Goal: Communication & Community: Answer question/provide support

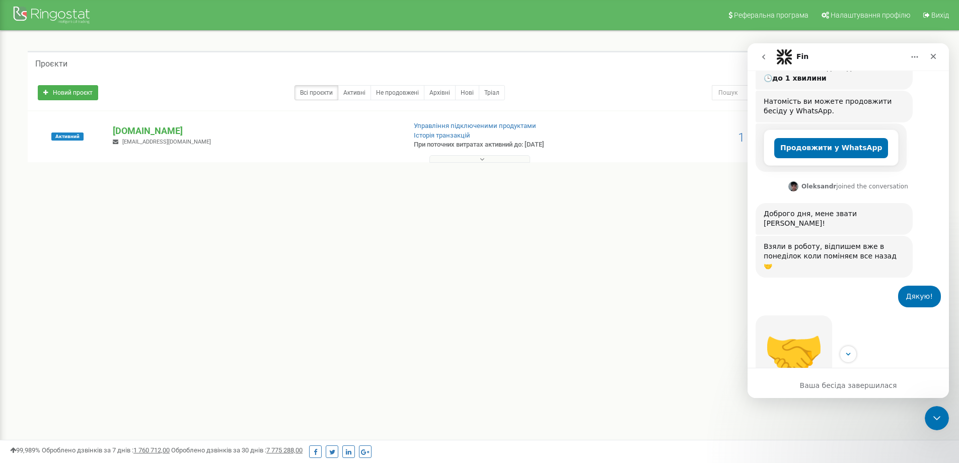
scroll to position [303, 0]
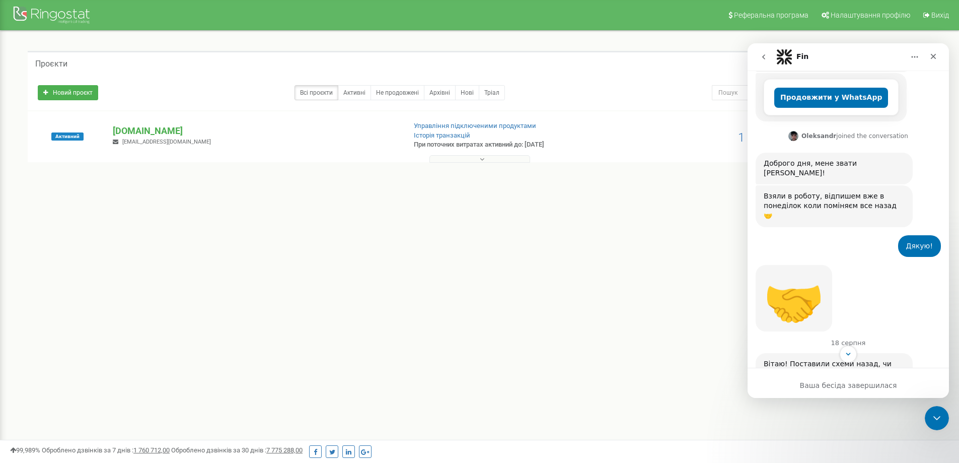
click at [760, 58] on icon "go back" at bounding box center [764, 57] width 8 height 8
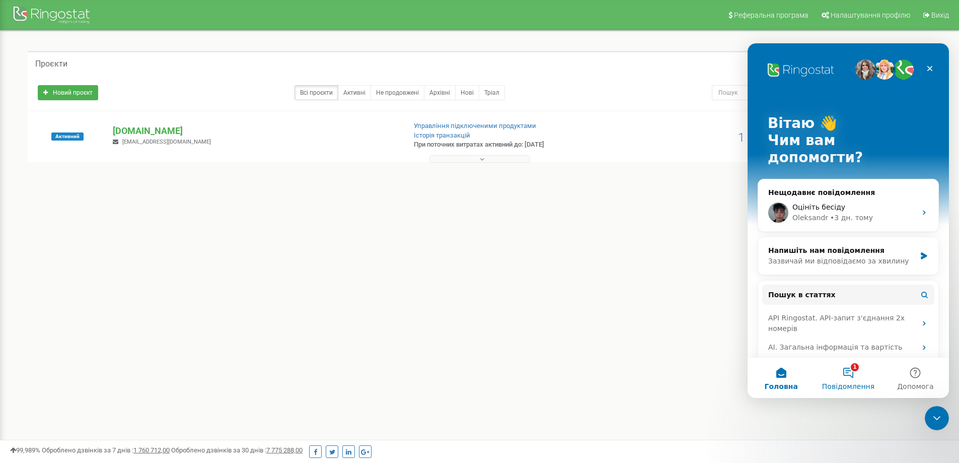
click at [856, 372] on button "1 Повідомлення" at bounding box center [848, 377] width 67 height 40
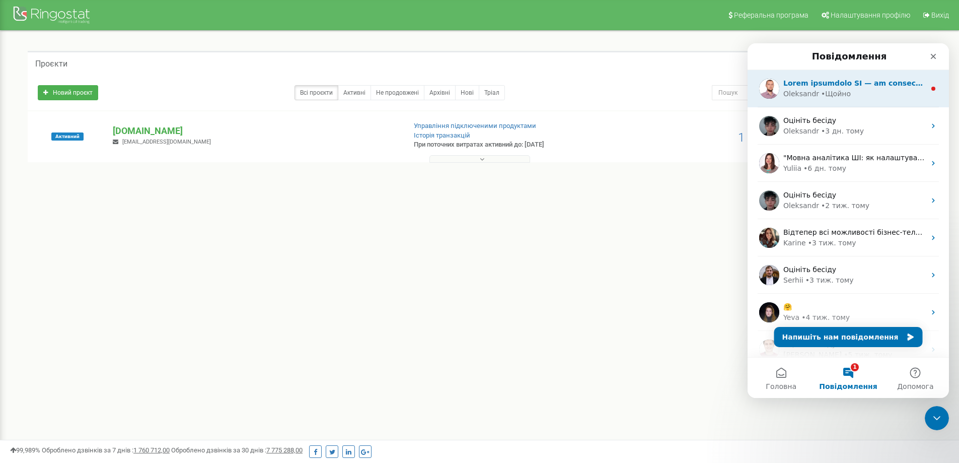
click at [831, 100] on div "[PERSON_NAME]" at bounding box center [848, 88] width 201 height 37
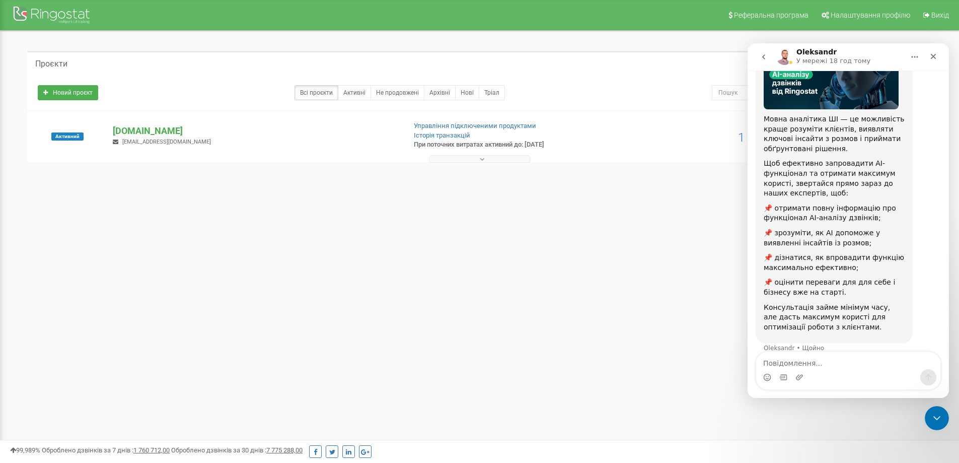
scroll to position [99, 0]
click at [759, 59] on button "go back" at bounding box center [763, 56] width 19 height 19
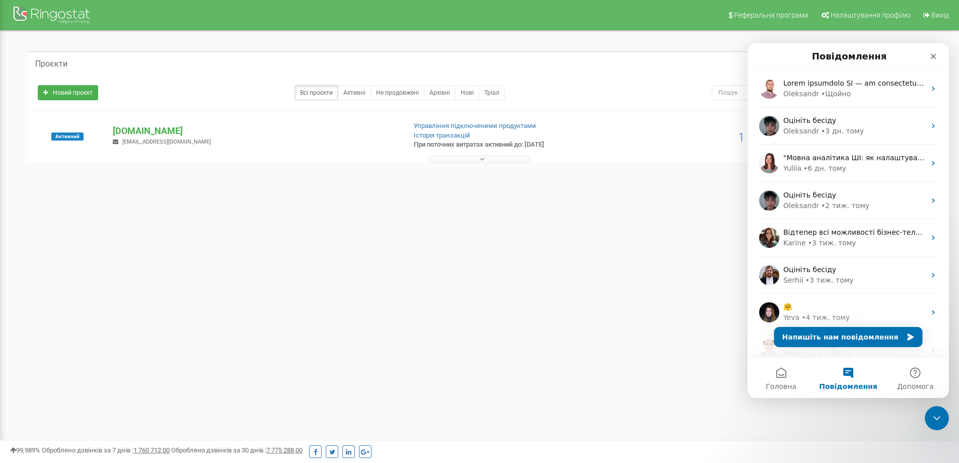
scroll to position [0, 0]
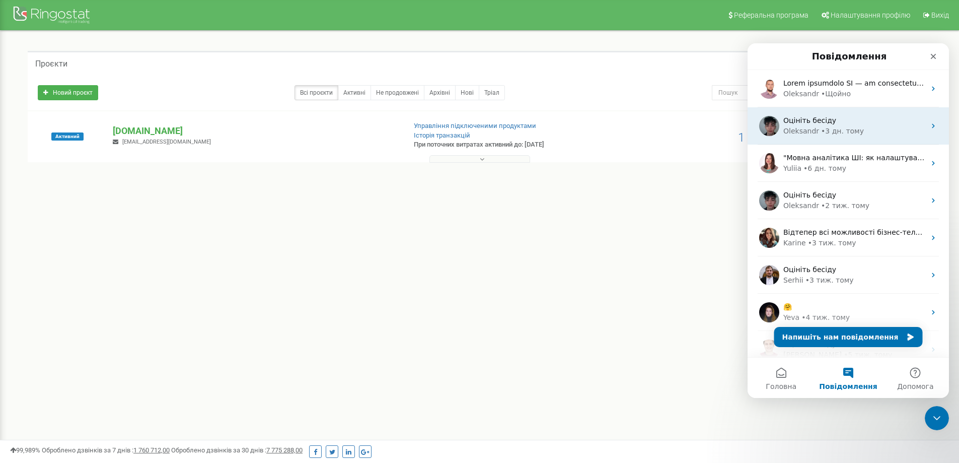
click at [842, 120] on div "Оцініть бесіду" at bounding box center [854, 120] width 142 height 11
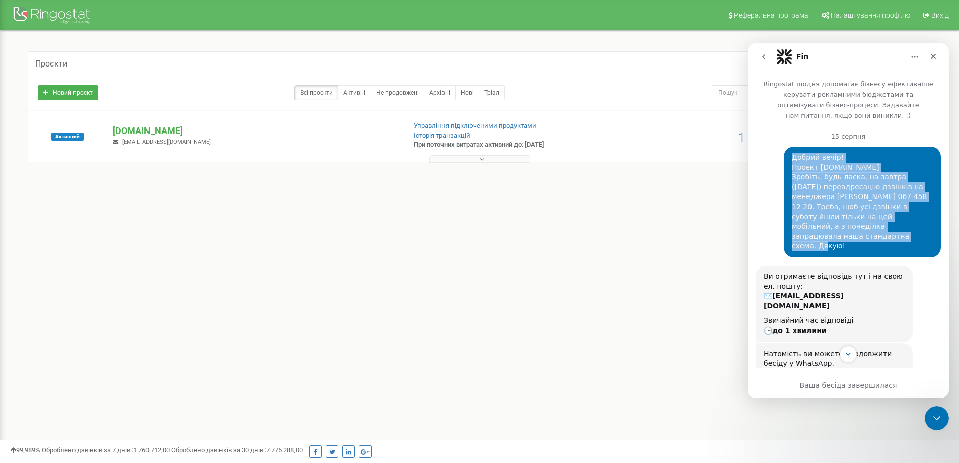
drag, startPoint x: 846, startPoint y: 177, endPoint x: 897, endPoint y: 221, distance: 67.4
click at [897, 221] on div "Добрий вечір! Проєкт [DOMAIN_NAME] Зробіть, будь ласка, на завтра ([DATE]) пере…" at bounding box center [862, 202] width 157 height 111
copy div "Добрий вечір! Проєкт [DOMAIN_NAME] Зробіть, будь ласка, на завтра ([DATE]) пере…"
click at [755, 56] on button "go back" at bounding box center [763, 56] width 19 height 19
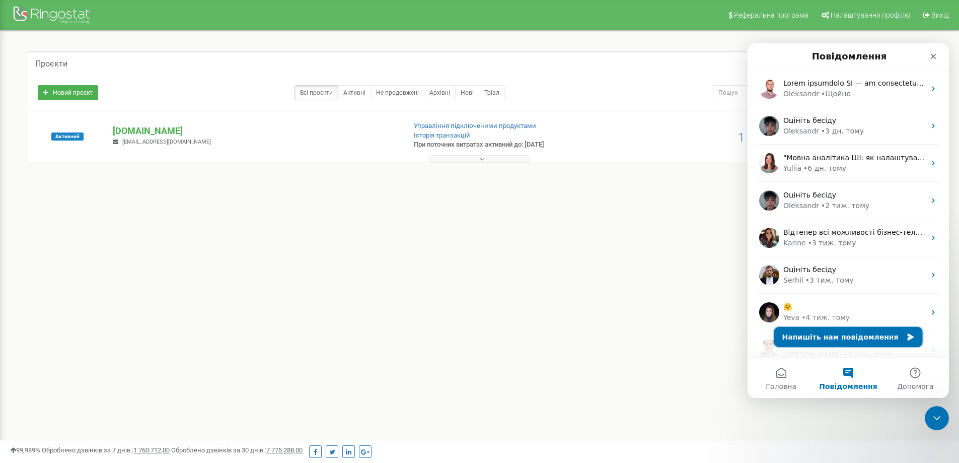
click at [828, 332] on button "Напишіть нам повідомлення" at bounding box center [848, 337] width 149 height 20
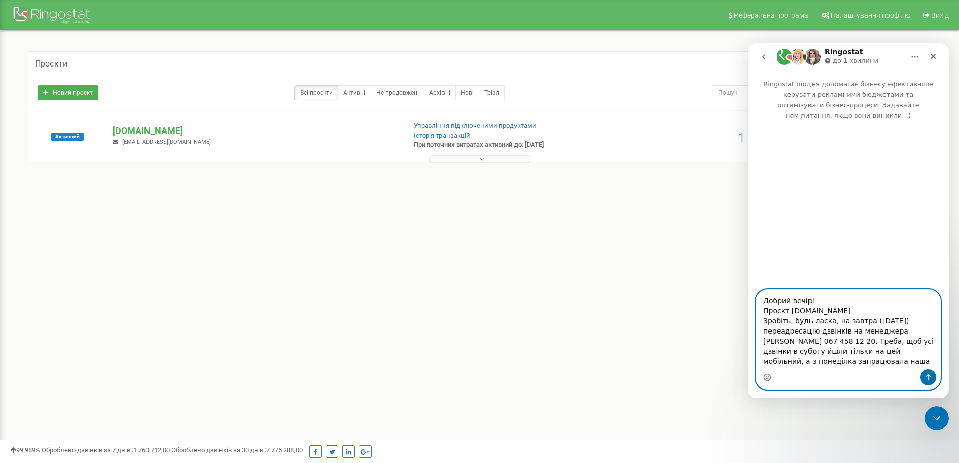
drag, startPoint x: 871, startPoint y: 323, endPoint x: 864, endPoint y: 322, distance: 7.1
click at [864, 322] on textarea "Добрий вечір! Проєкт [DOMAIN_NAME] Зробіть, будь ласка, на завтра ([DATE]) пере…" at bounding box center [848, 330] width 184 height 80
click at [881, 367] on textarea "Добрий вечір! Проєкт [DOMAIN_NAME] Зробіть, будь ласка, на завтра ([DATE]) пере…" at bounding box center [848, 330] width 184 height 80
drag, startPoint x: 889, startPoint y: 332, endPoint x: 913, endPoint y: 334, distance: 23.7
click at [913, 334] on textarea "Добрий вечір! Проєкт [DOMAIN_NAME] Зробіть, будь ласка, на завтра ([DATE]) пере…" at bounding box center [848, 330] width 184 height 80
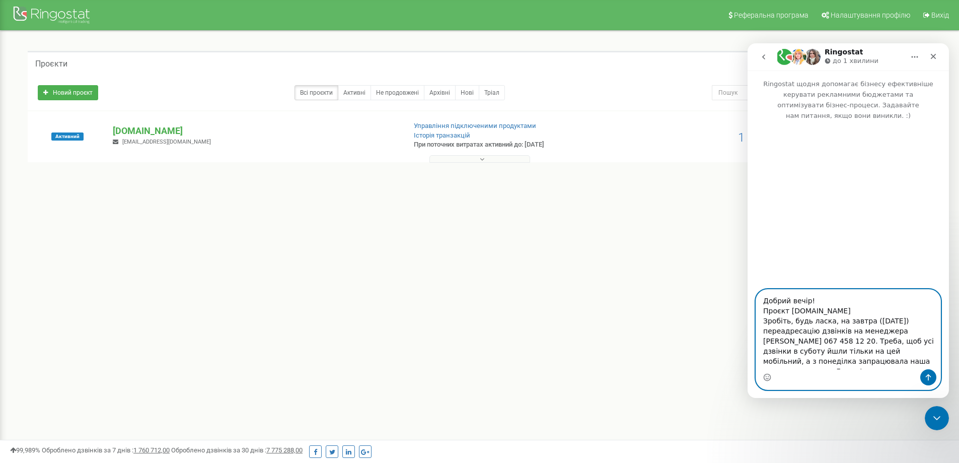
drag, startPoint x: 925, startPoint y: 333, endPoint x: 793, endPoint y: 342, distance: 132.7
click at [793, 342] on textarea "Добрий вечір! Проєкт [DOMAIN_NAME] Зробіть, будь ласка, на завтра ([DATE]) пере…" at bounding box center [848, 330] width 184 height 80
paste textarea "964660024"
click at [763, 344] on textarea "Добрий вечір! Проєкт [DOMAIN_NAME] Зробіть, будь ласка, на завтра ([DATE]) пере…" at bounding box center [848, 330] width 184 height 80
click at [775, 344] on textarea "Добрий вечір! Проєкт [DOMAIN_NAME] Зробіть, будь ласка, на завтра ([DATE]) пере…" at bounding box center [848, 330] width 184 height 80
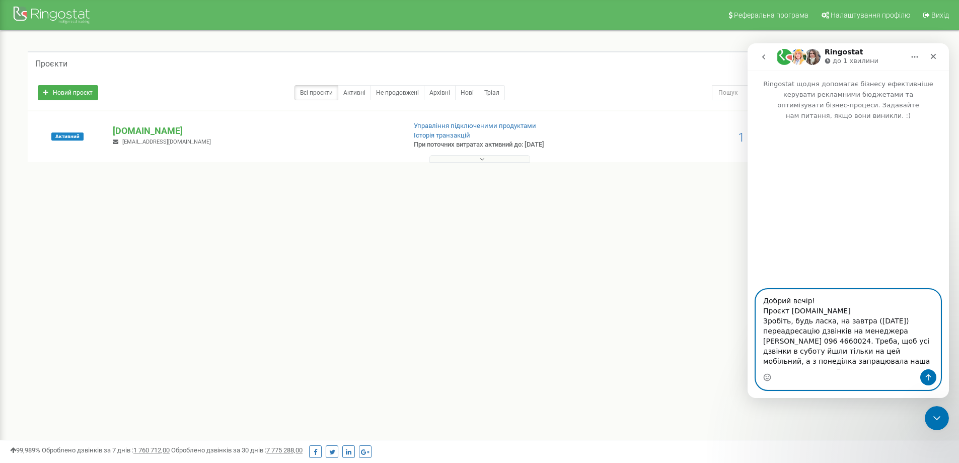
click at [774, 343] on textarea "Добрий вечір! Проєкт [DOMAIN_NAME] Зробіть, будь ласка, на завтра ([DATE]) пере…" at bounding box center [848, 330] width 184 height 80
click at [784, 342] on textarea "Добрий вечір! Проєкт [DOMAIN_NAME] Зробіть, будь ласка, на завтра ([DATE]) пере…" at bounding box center [848, 330] width 184 height 80
type textarea "Добрий вечір! Проєкт [DOMAIN_NAME] Зробіть, будь ласка, на завтра ([DATE]) пере…"
click at [877, 364] on textarea "Добрий вечір! Проєкт [DOMAIN_NAME] Зробіть, будь ласка, на завтра ([DATE]) пере…" at bounding box center [848, 330] width 184 height 80
click at [925, 373] on button "Надіслати повідомлення…" at bounding box center [928, 377] width 16 height 16
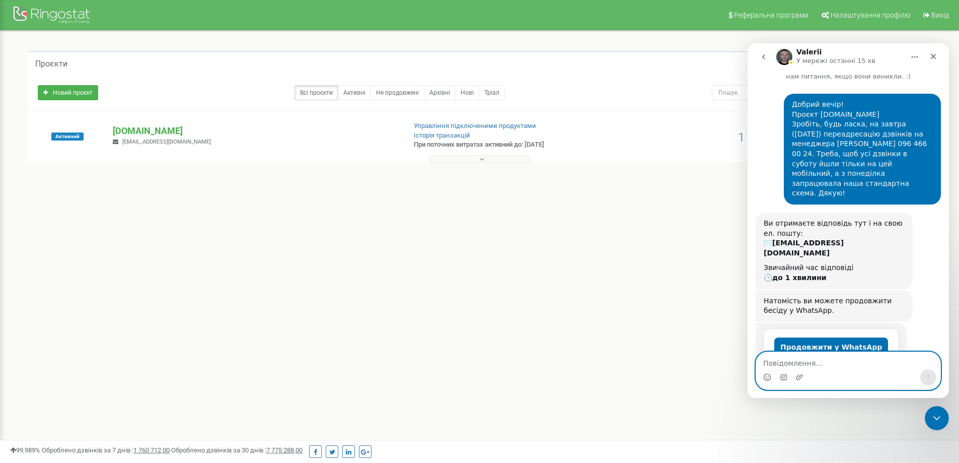
scroll to position [115, 0]
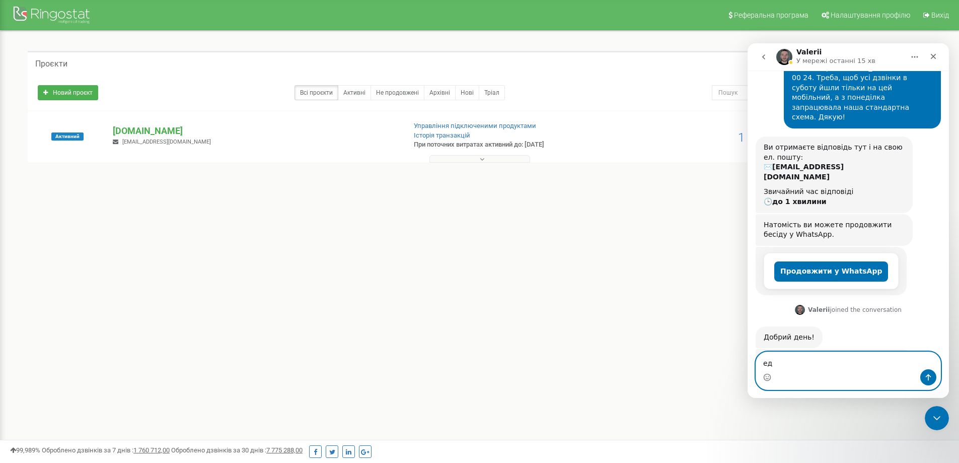
type textarea "е"
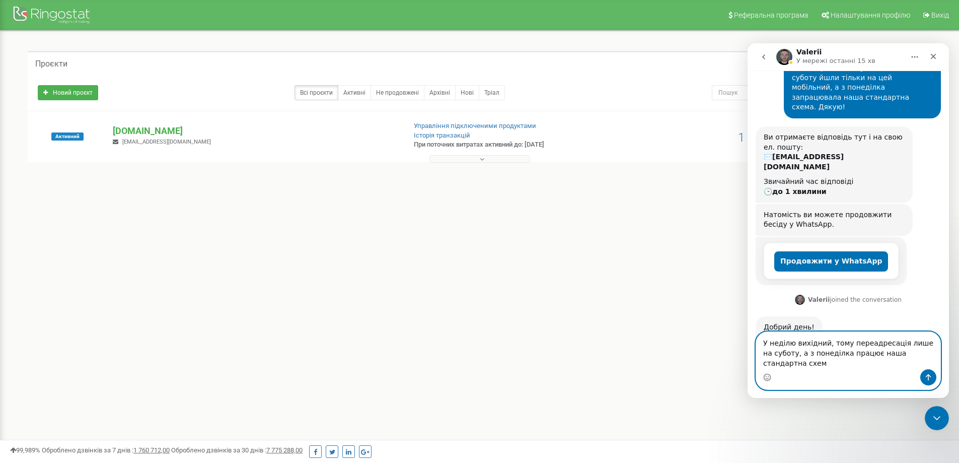
type textarea "У неділю вихідний, тому переадресація лише на суботу, а з понеділка працює наша…"
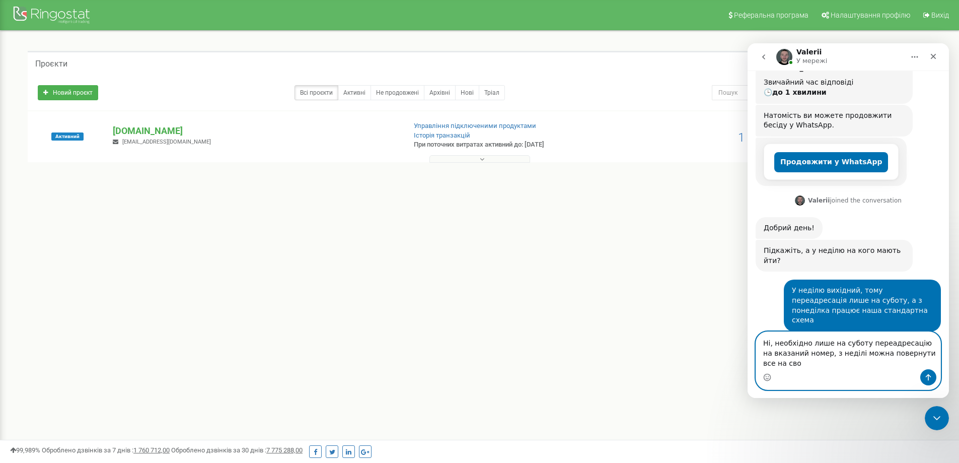
scroll to position [235, 0]
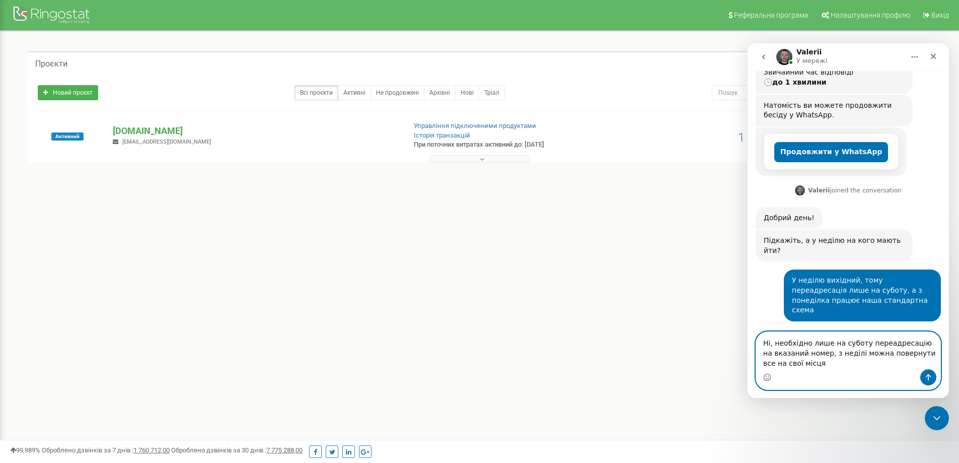
click at [809, 361] on textarea "Ні, необхідно лише на суботу переадресацію на вказаний номер, з неділі можна по…" at bounding box center [848, 350] width 184 height 37
type textarea "Ні, необхідно лише на суботу переадресацію на вказаний номер, з неділі можна по…"
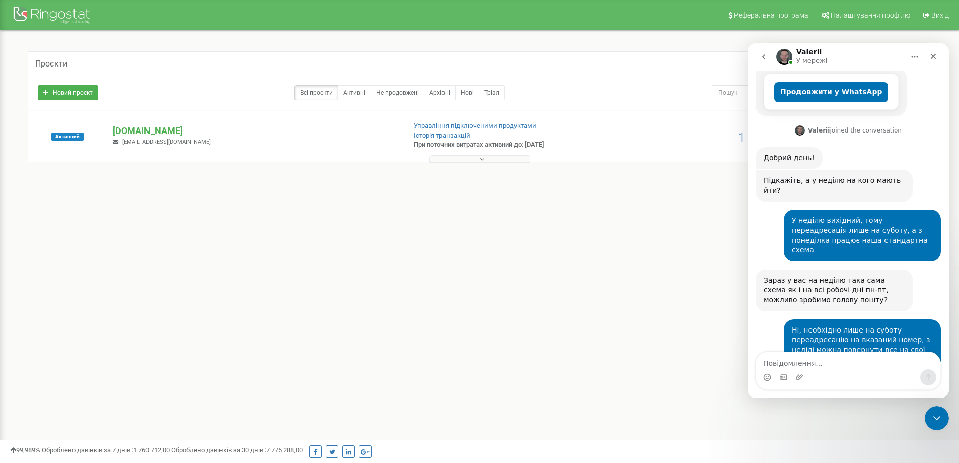
scroll to position [295, 0]
type textarea "дякую!"
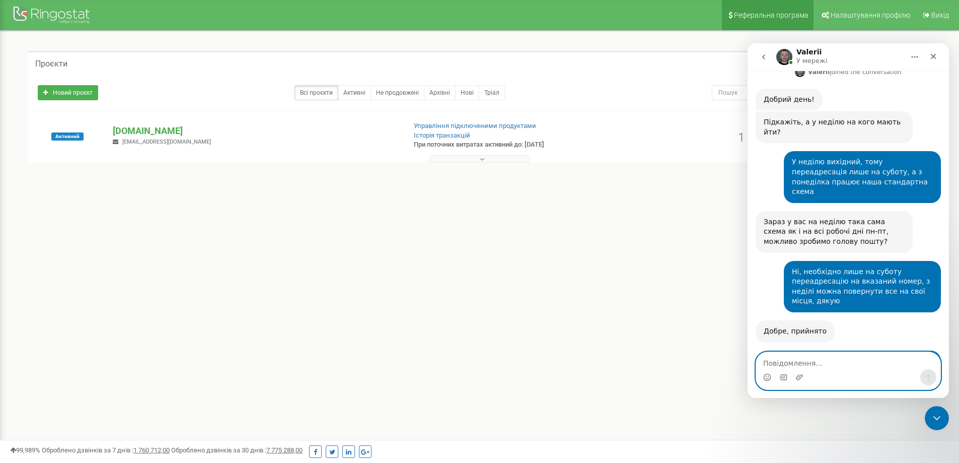
scroll to position [399, 0]
